Goal: Find specific page/section: Find specific page/section

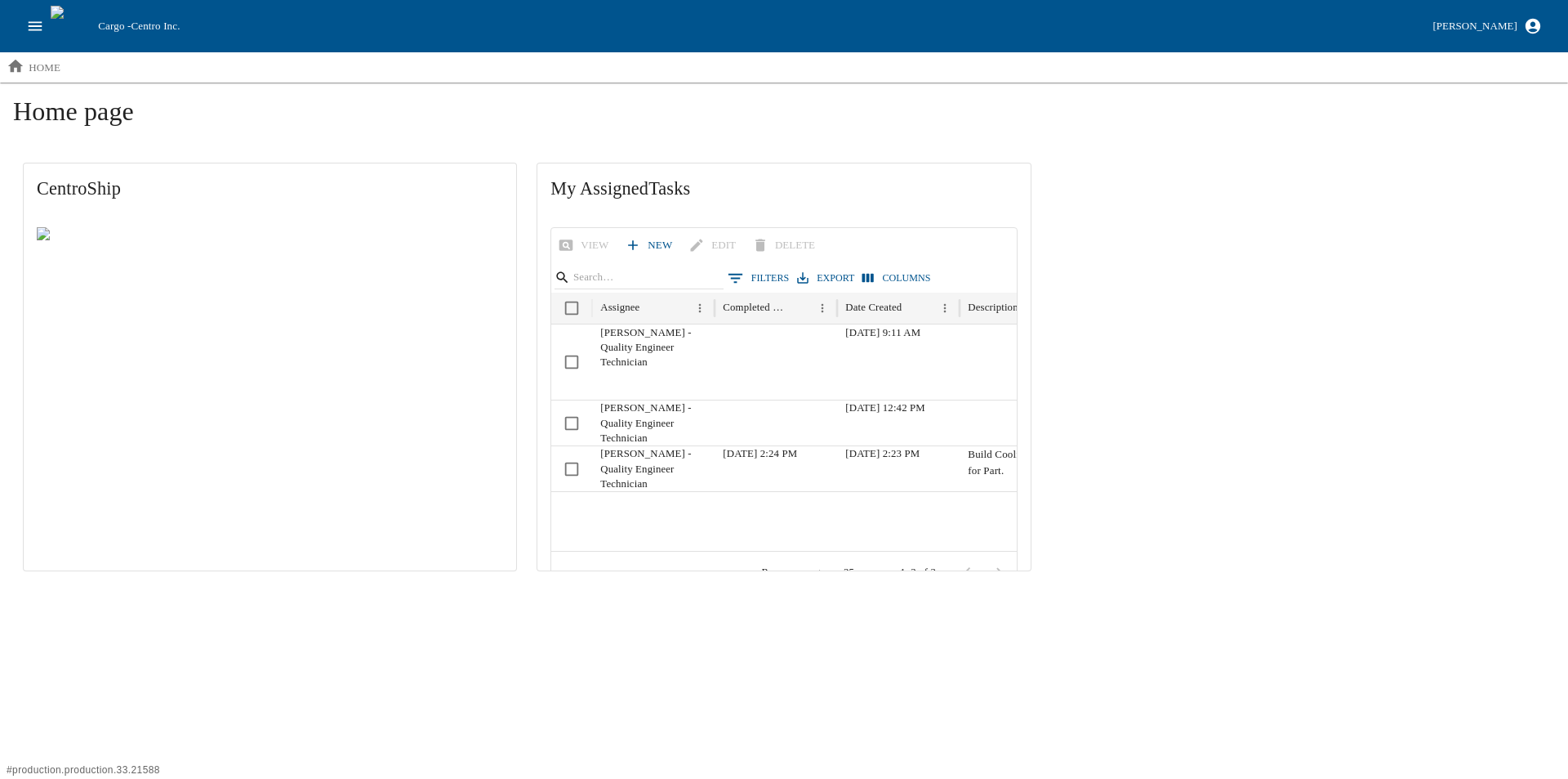
click at [31, 19] on icon "open drawer" at bounding box center [34, 25] width 18 height 18
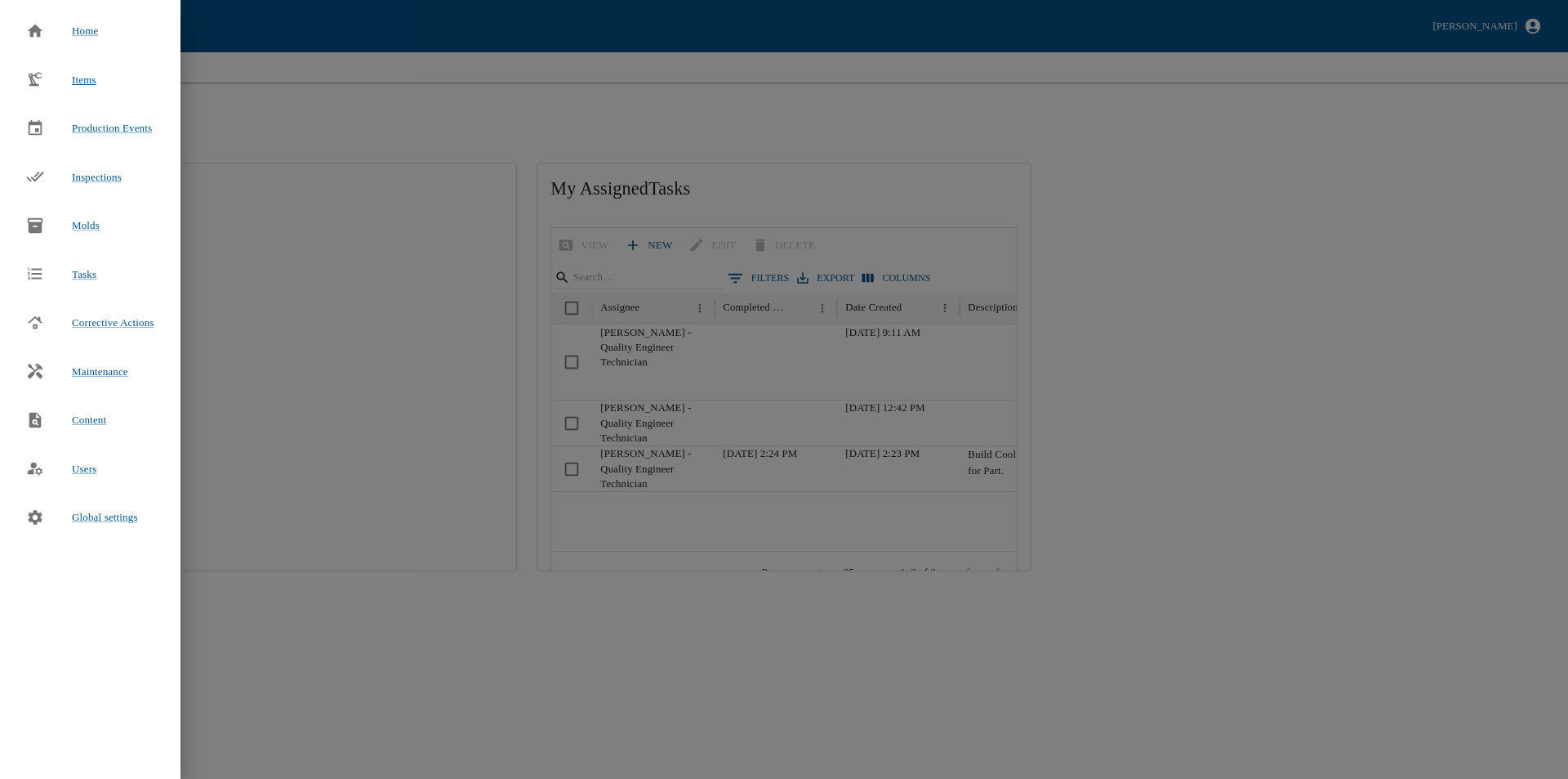
click at [74, 83] on span "Items" at bounding box center [83, 79] width 24 height 13
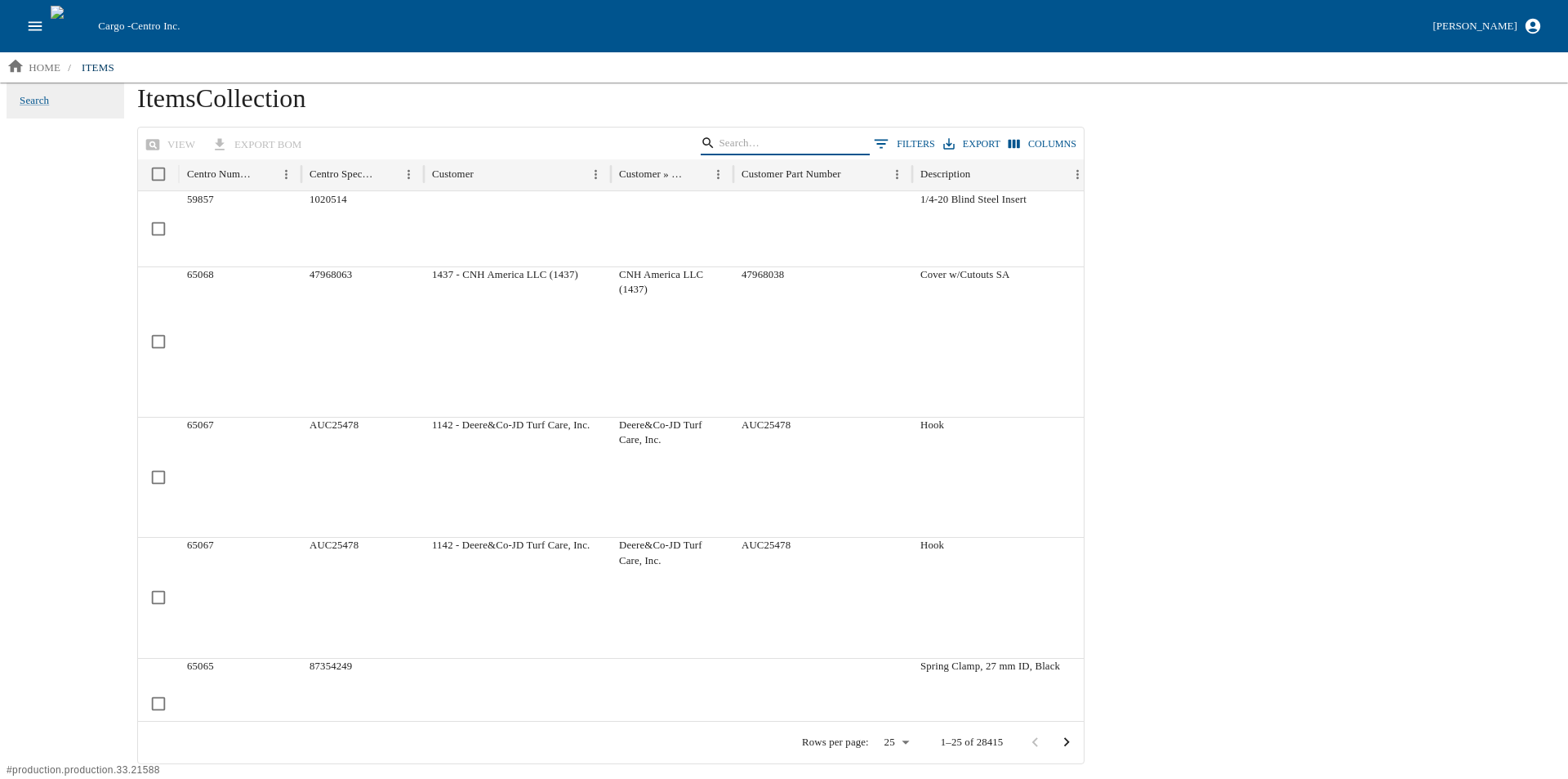
click at [791, 144] on input "Search" at bounding box center [782, 142] width 127 height 23
type input "35707"
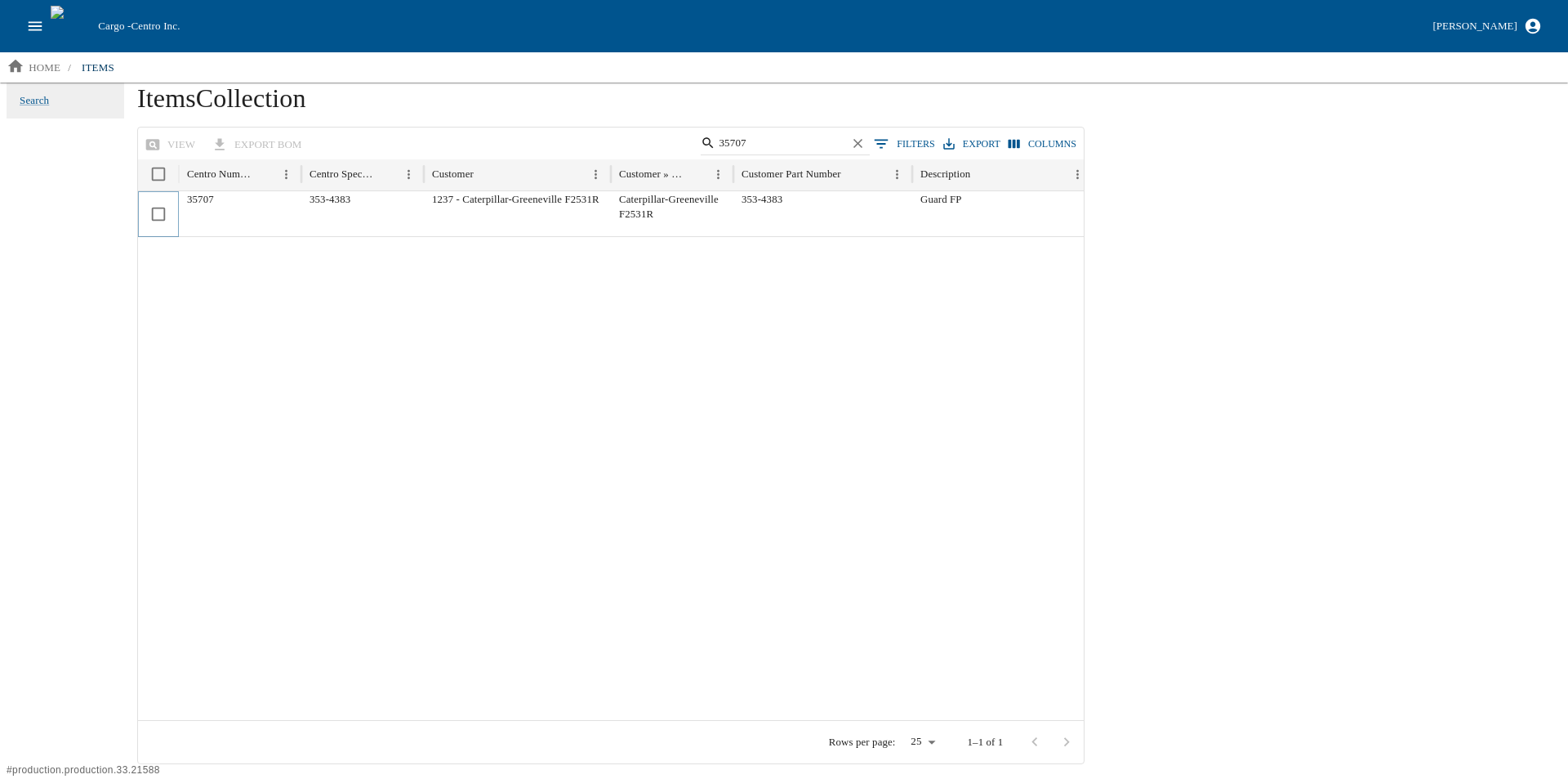
click at [177, 212] on div at bounding box center [158, 214] width 41 height 45
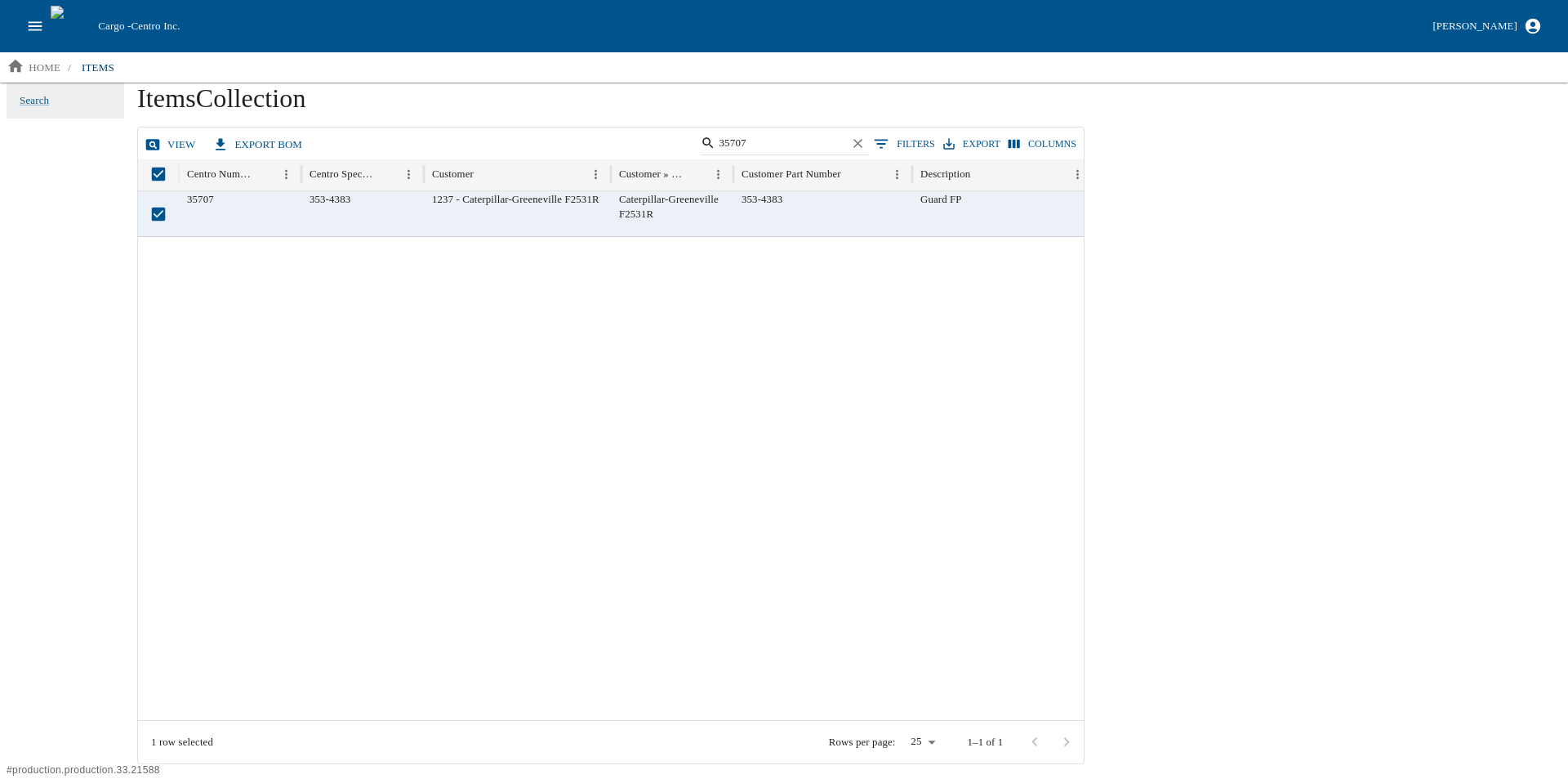
click at [170, 138] on link "view" at bounding box center [172, 145] width 61 height 29
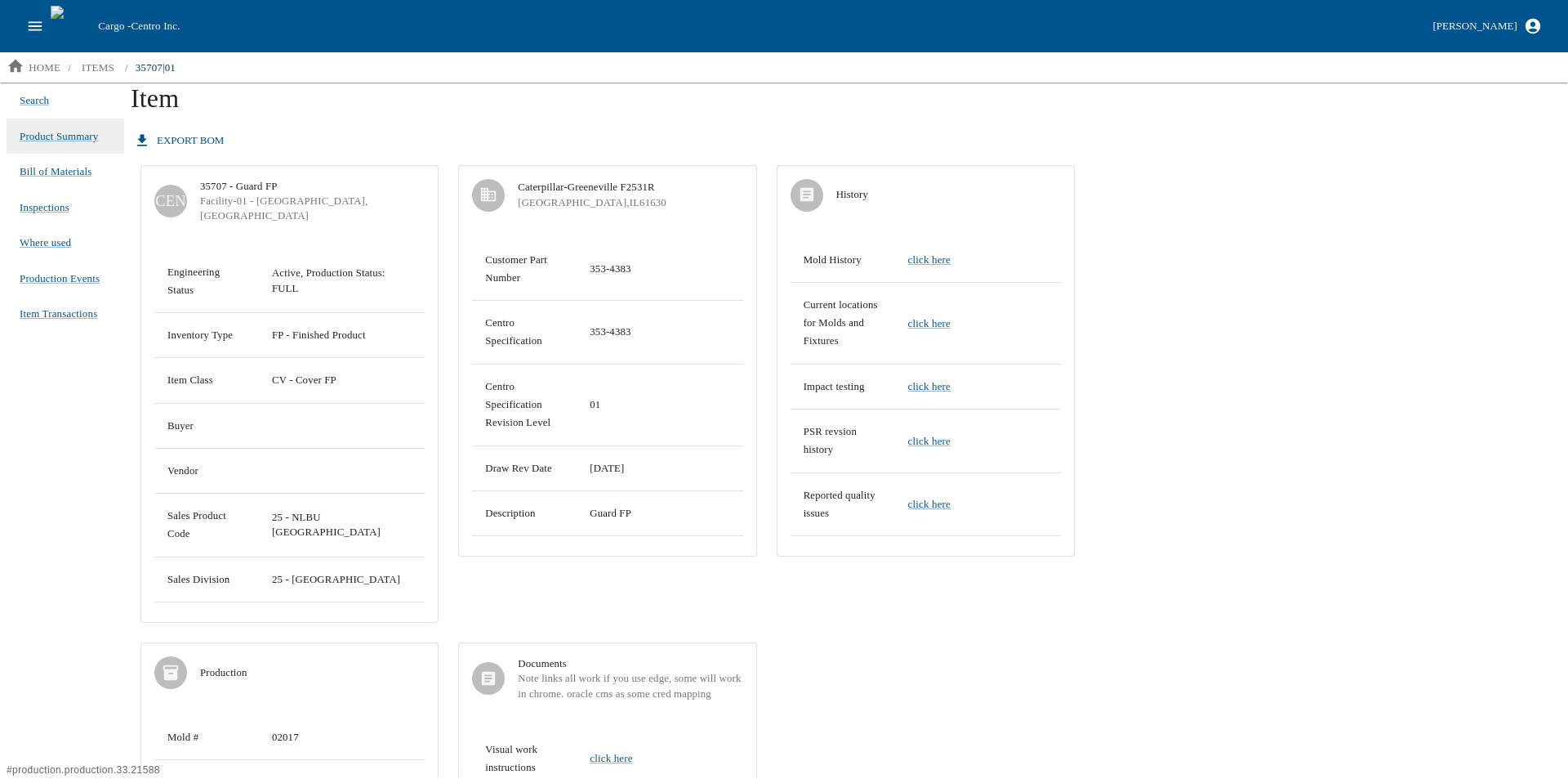
drag, startPoint x: 50, startPoint y: 204, endPoint x: 92, endPoint y: 298, distance: 103.0
click at [49, 205] on span "Inspections" at bounding box center [44, 207] width 50 height 13
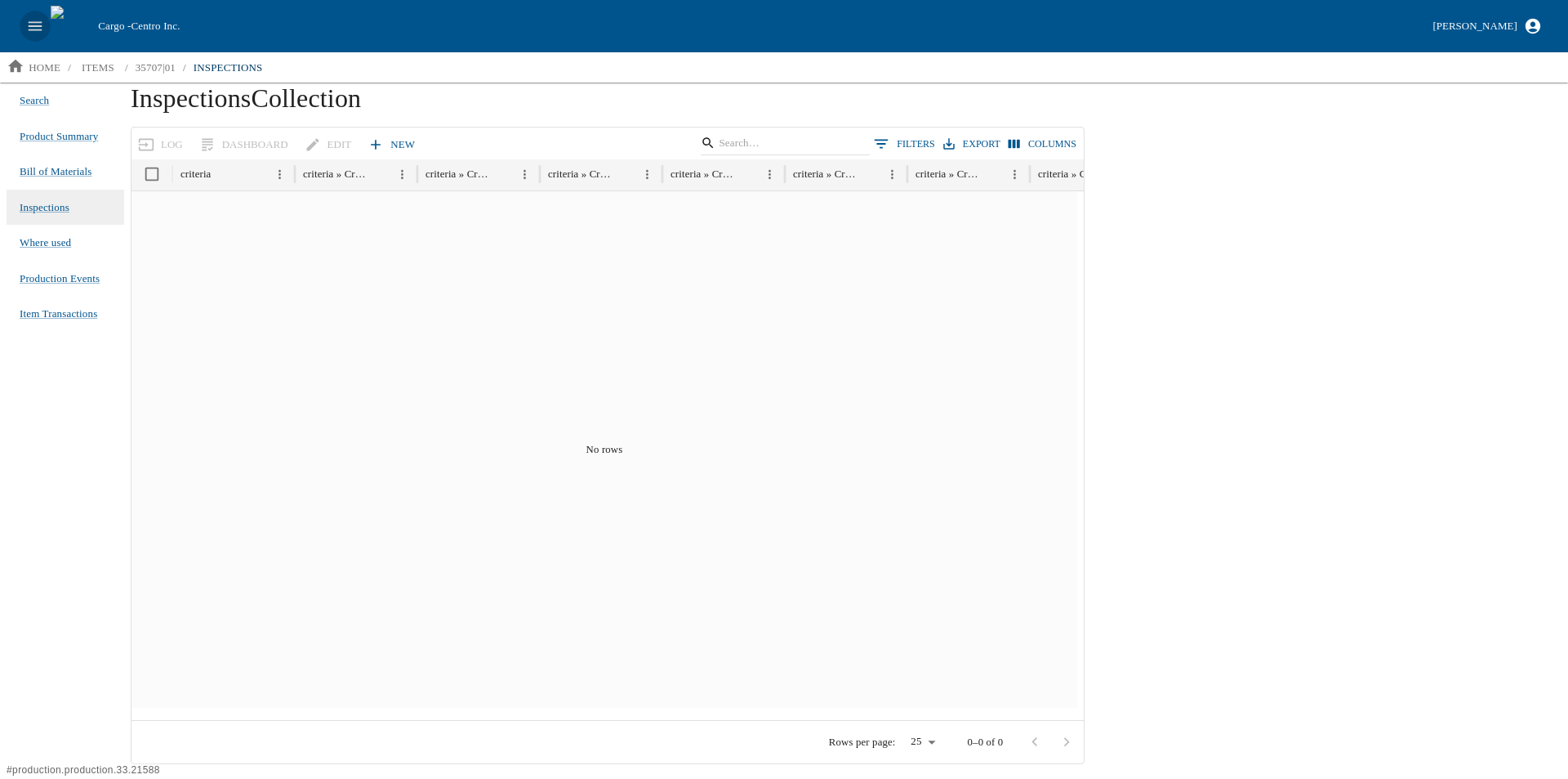
click at [34, 21] on icon "open drawer" at bounding box center [34, 25] width 18 height 18
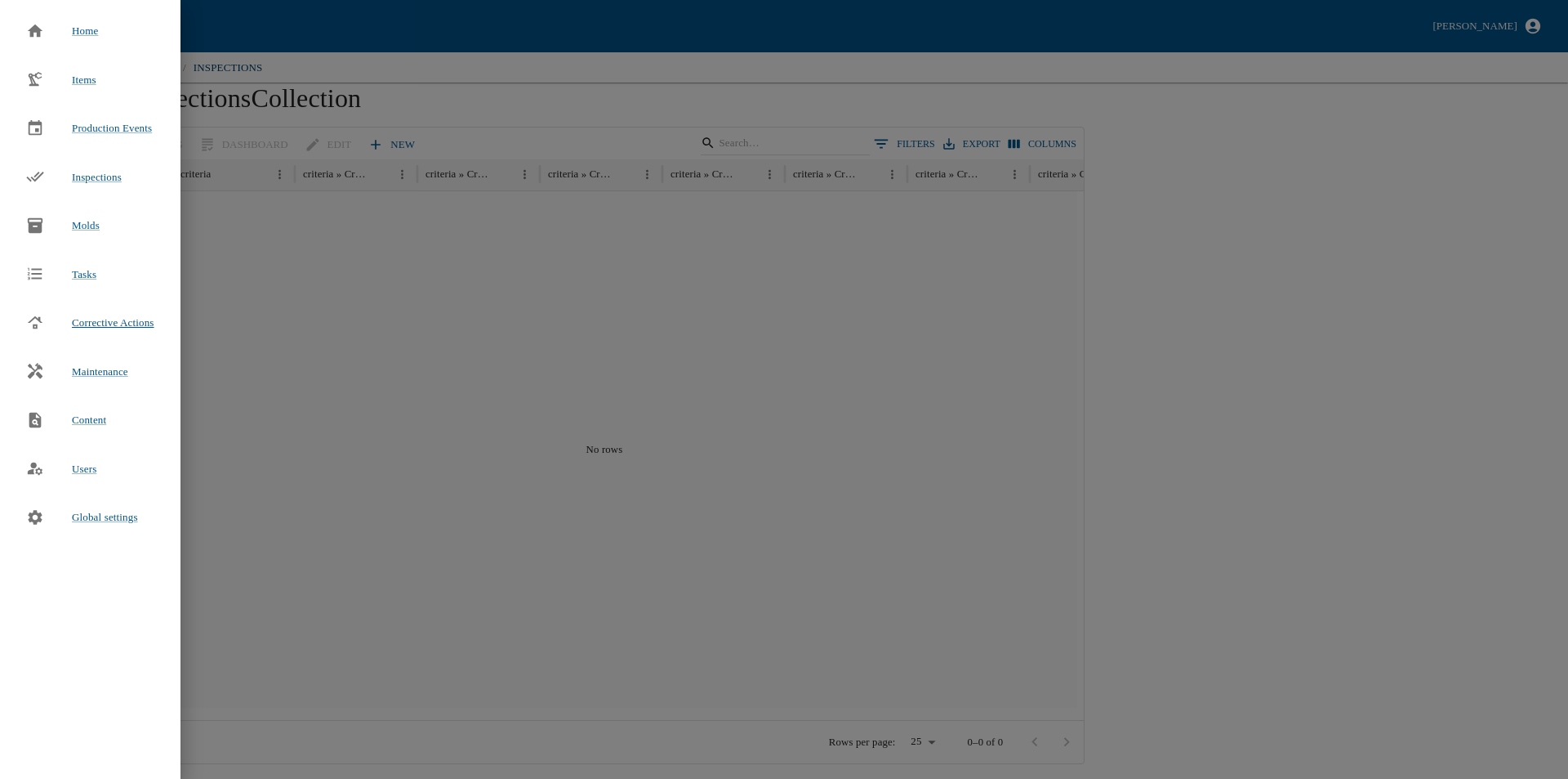
click at [108, 323] on span "Corrective Actions" at bounding box center [113, 322] width 82 height 13
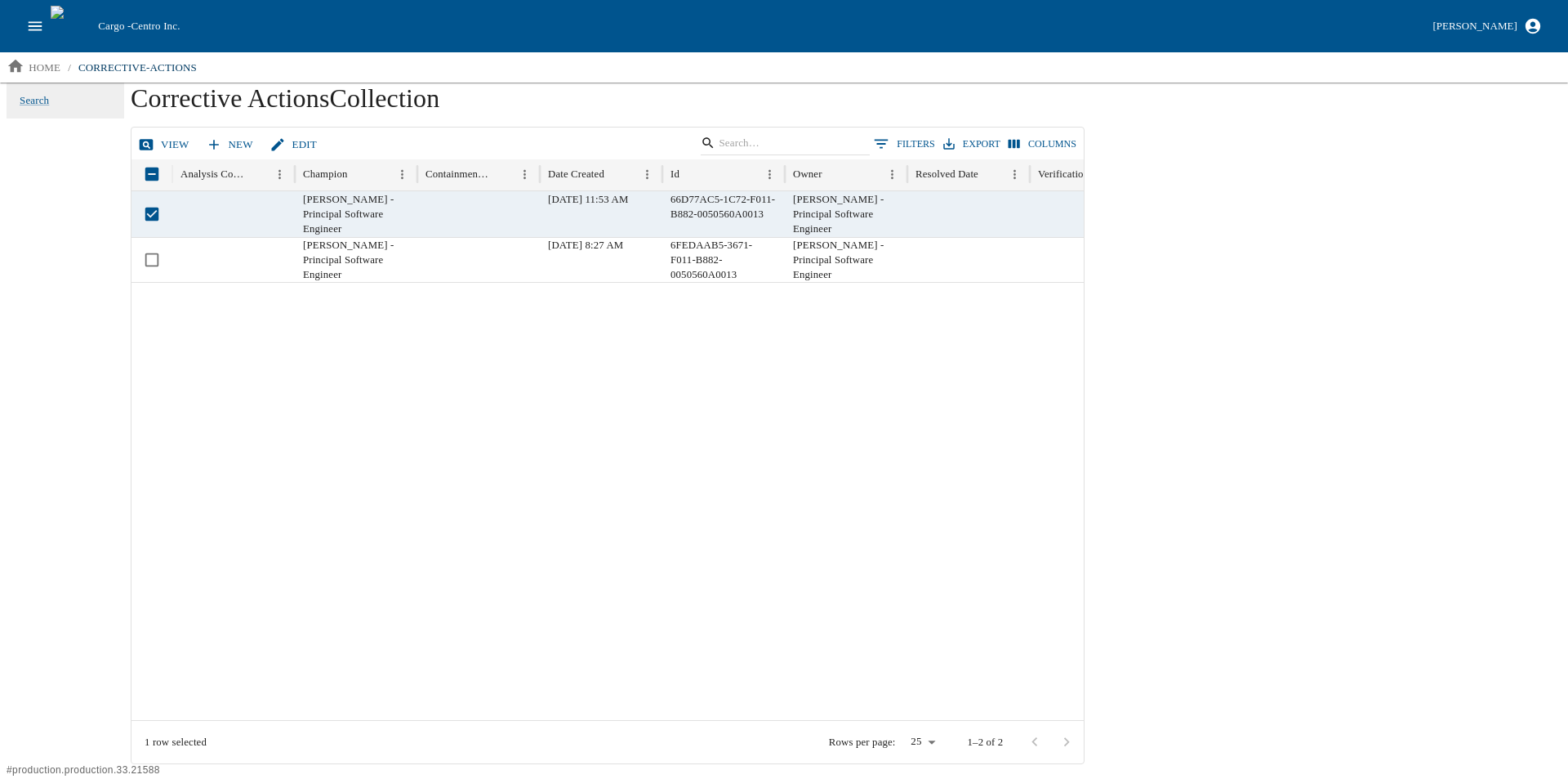
click at [154, 143] on icon at bounding box center [146, 145] width 14 height 11
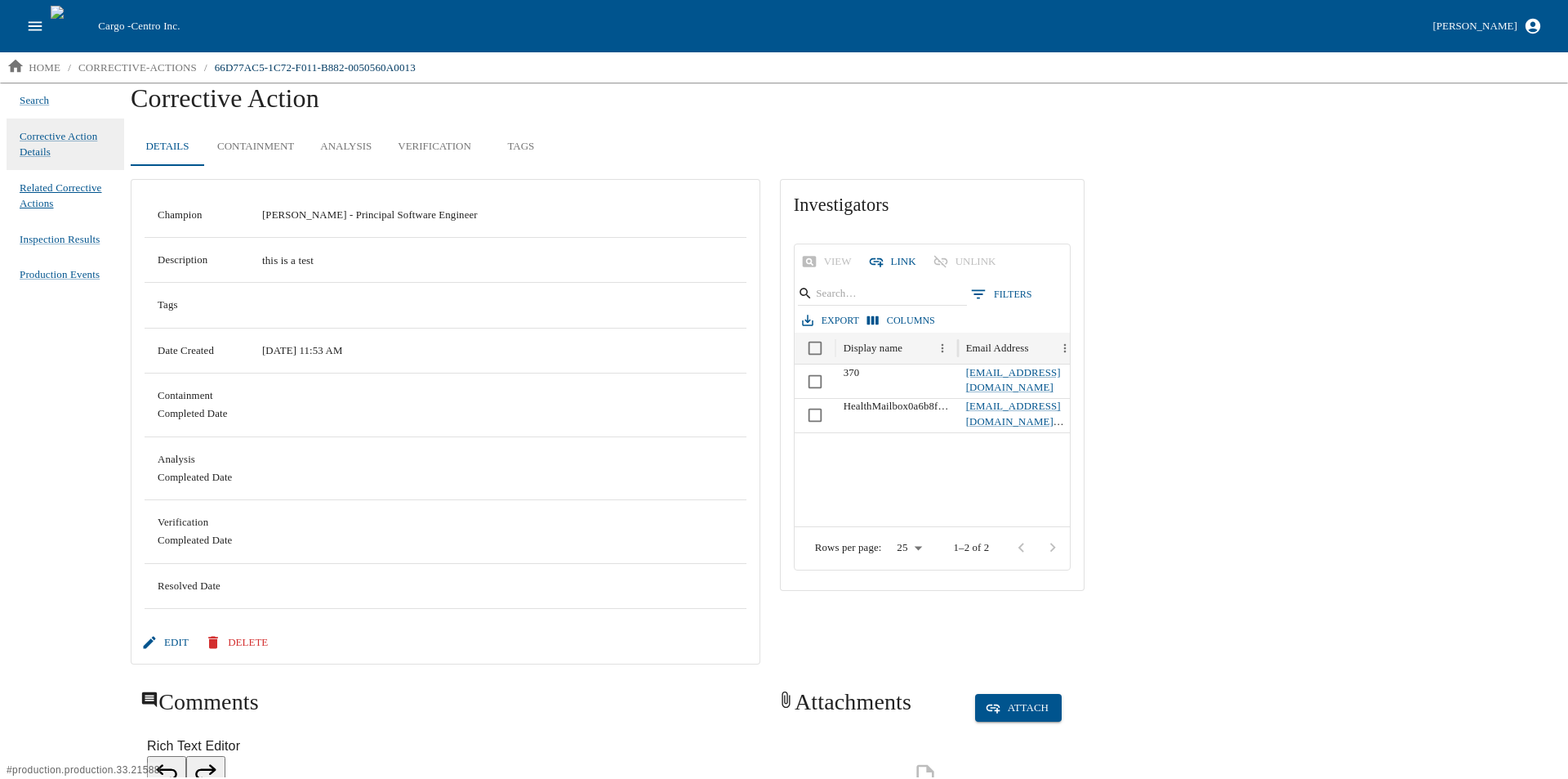
click at [45, 191] on span "Related Corrective Actions" at bounding box center [65, 196] width 92 height 32
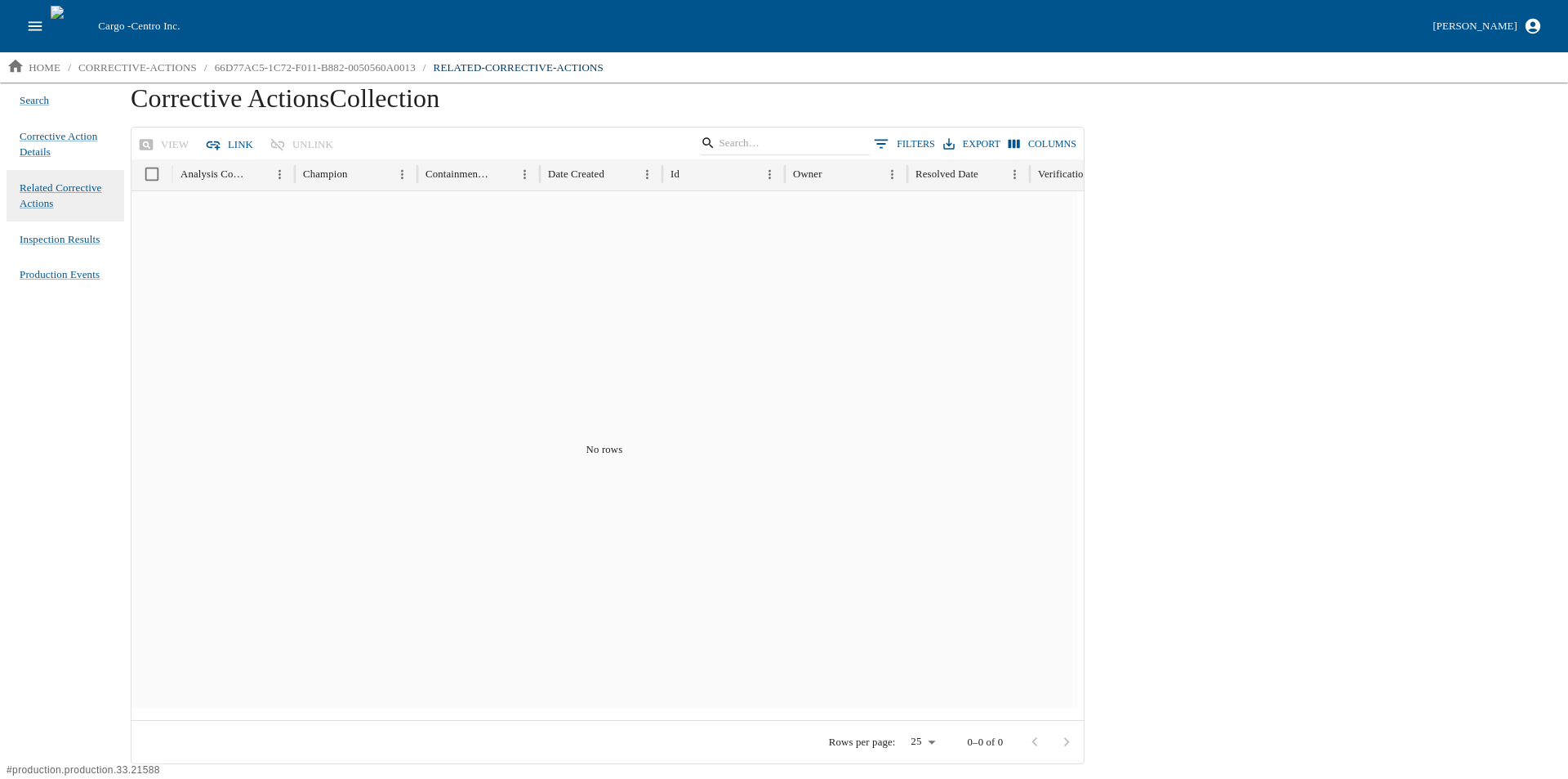
click at [38, 27] on icon "open drawer" at bounding box center [34, 25] width 18 height 18
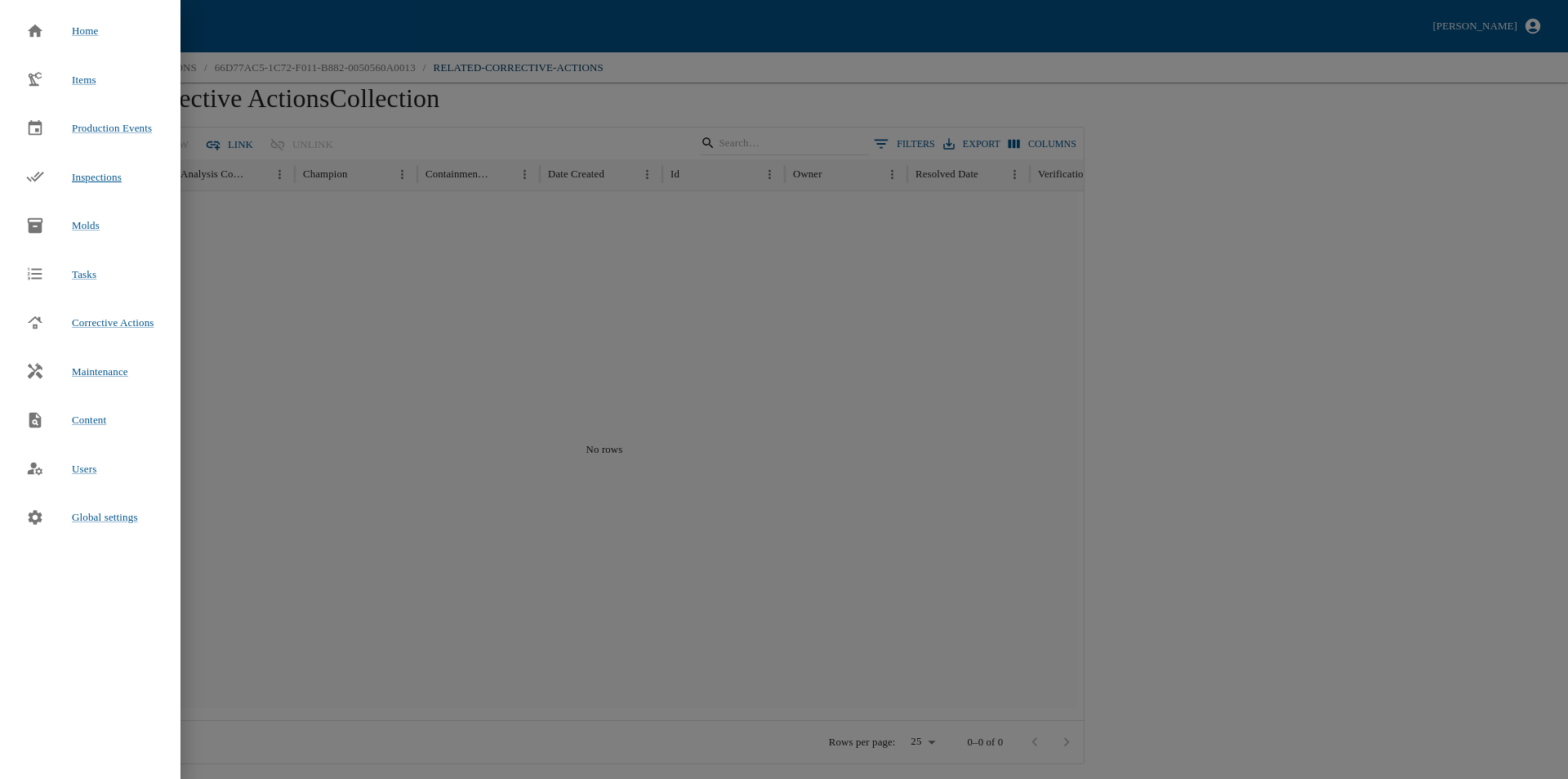
click at [87, 167] on div "Inspections" at bounding box center [74, 177] width 122 height 36
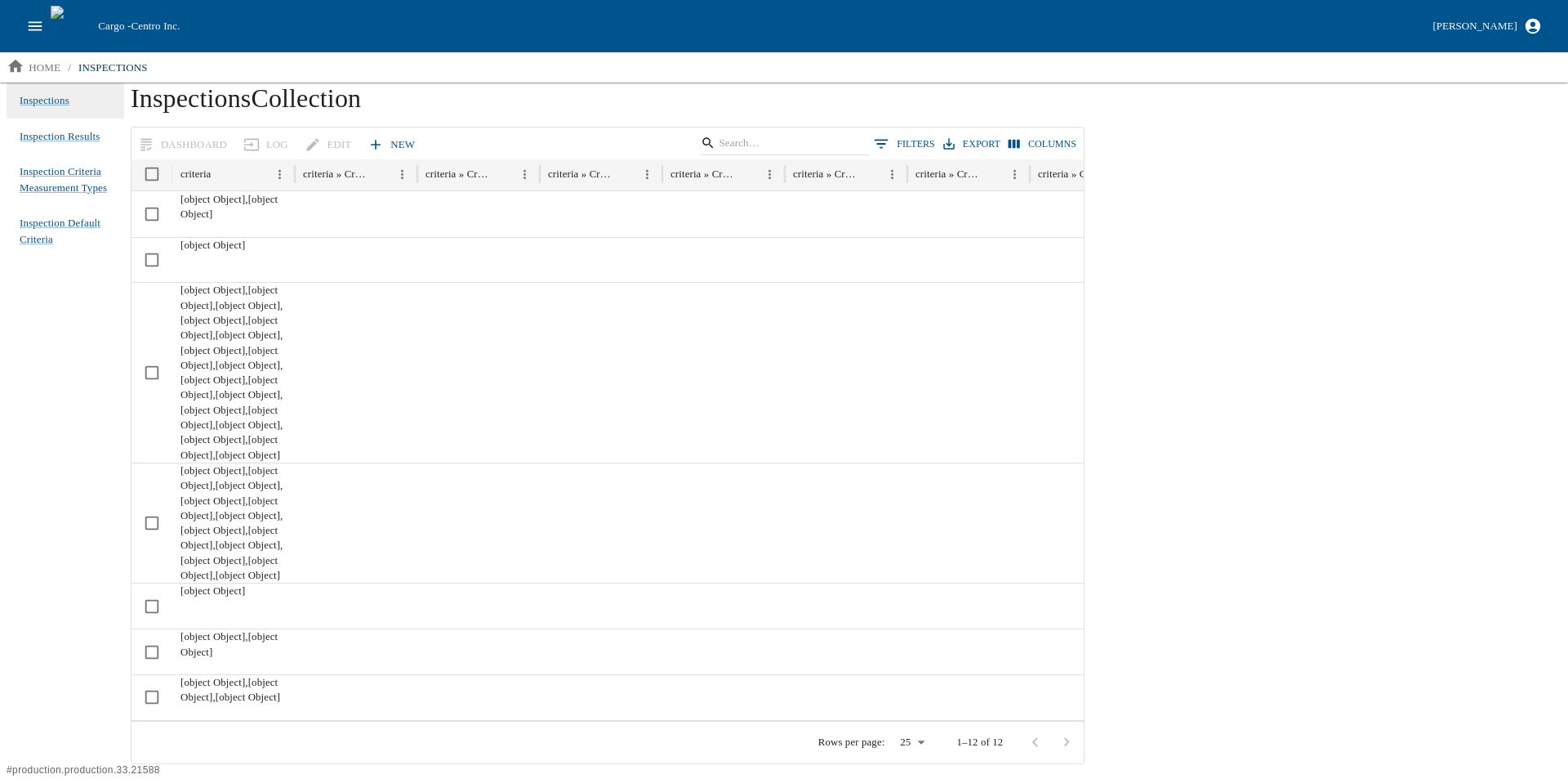
click at [44, 19] on icon "open drawer" at bounding box center [34, 25] width 18 height 18
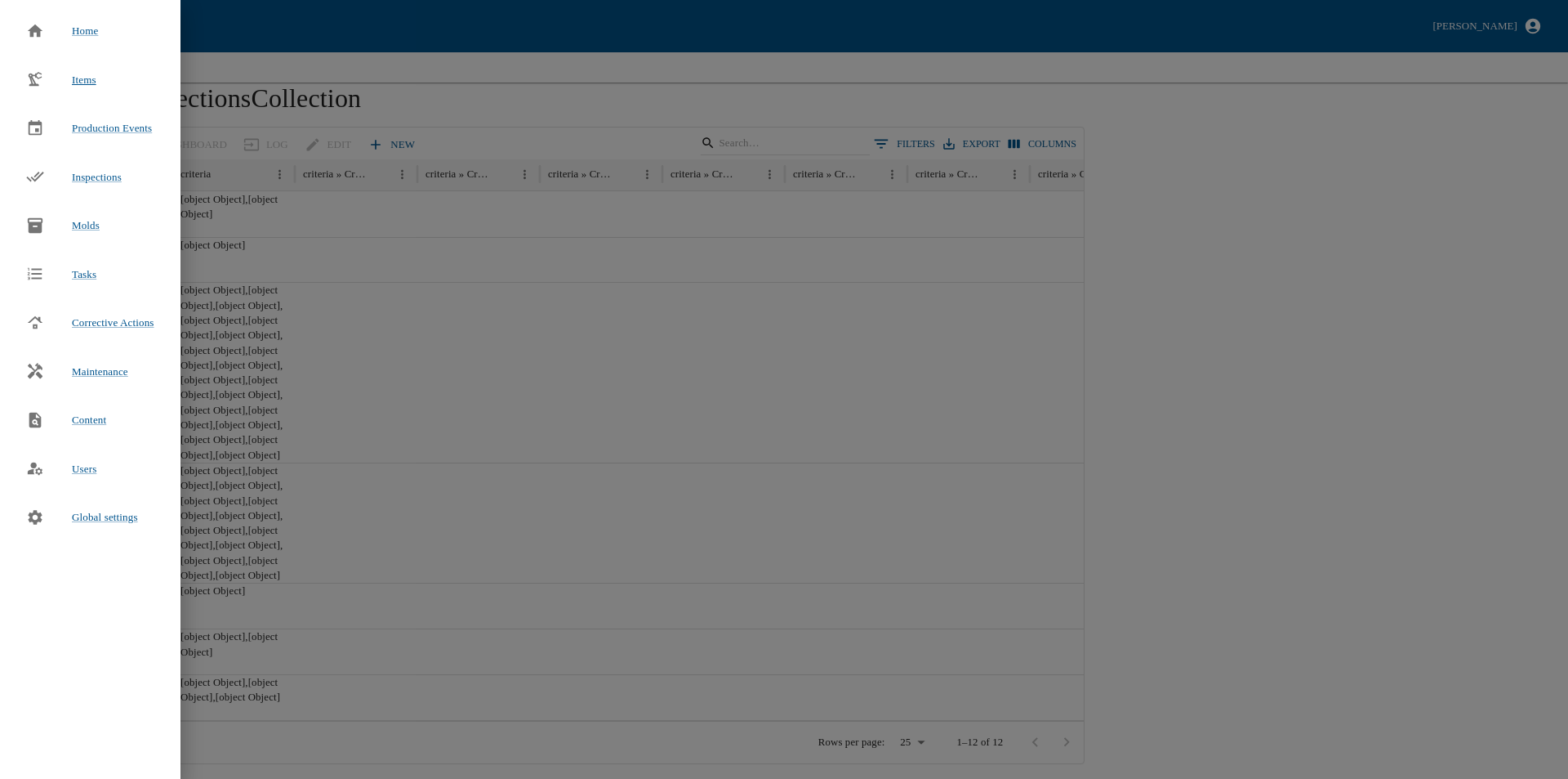
click at [84, 83] on span "Items" at bounding box center [83, 79] width 24 height 13
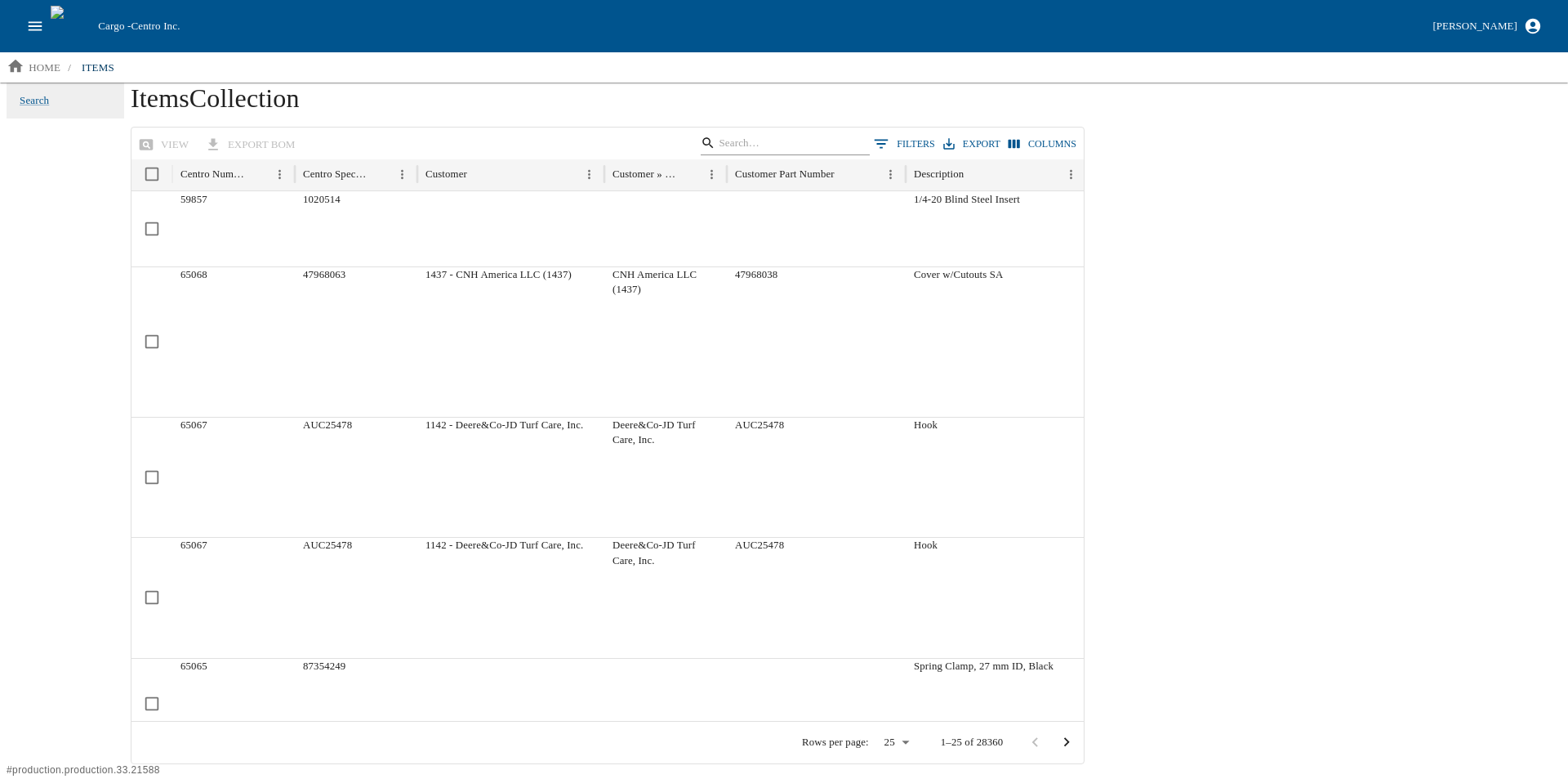
click at [779, 142] on input "Search" at bounding box center [782, 142] width 127 height 23
type input "35707"
